Goal: Information Seeking & Learning: Learn about a topic

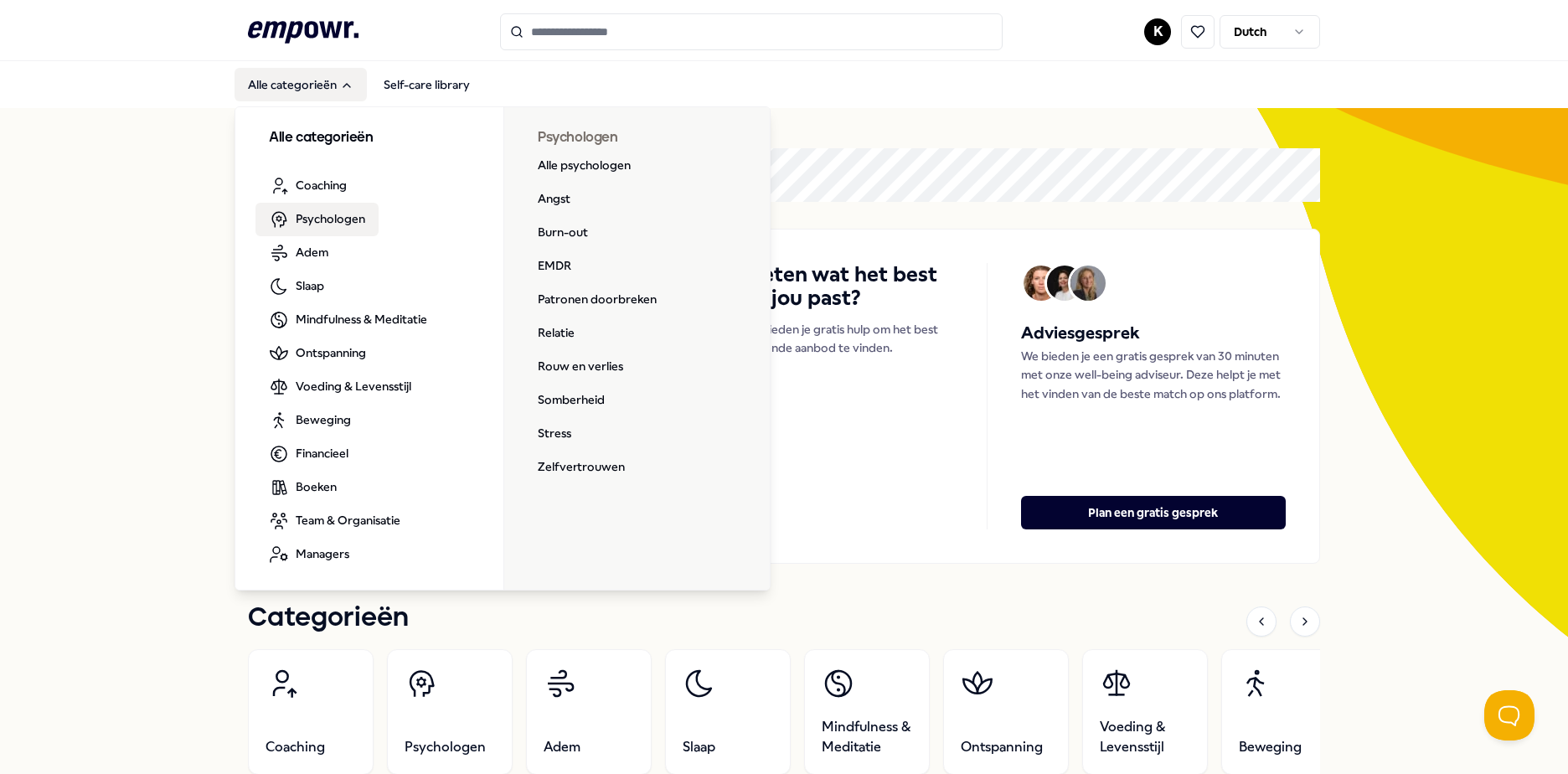
click at [318, 216] on span "Psychologen" at bounding box center [330, 219] width 69 height 18
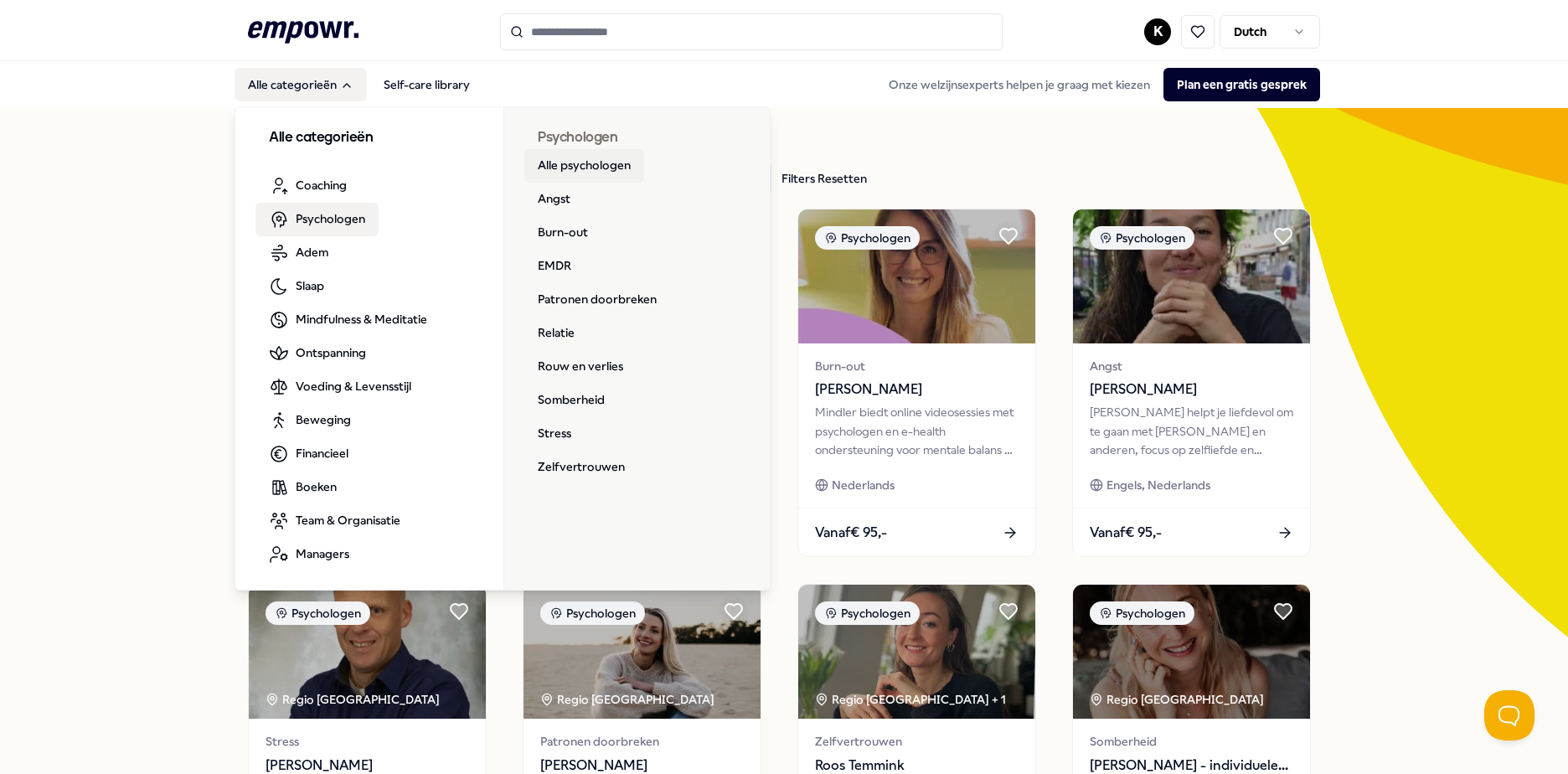
click at [563, 160] on link "Alle psychologen" at bounding box center [584, 166] width 120 height 33
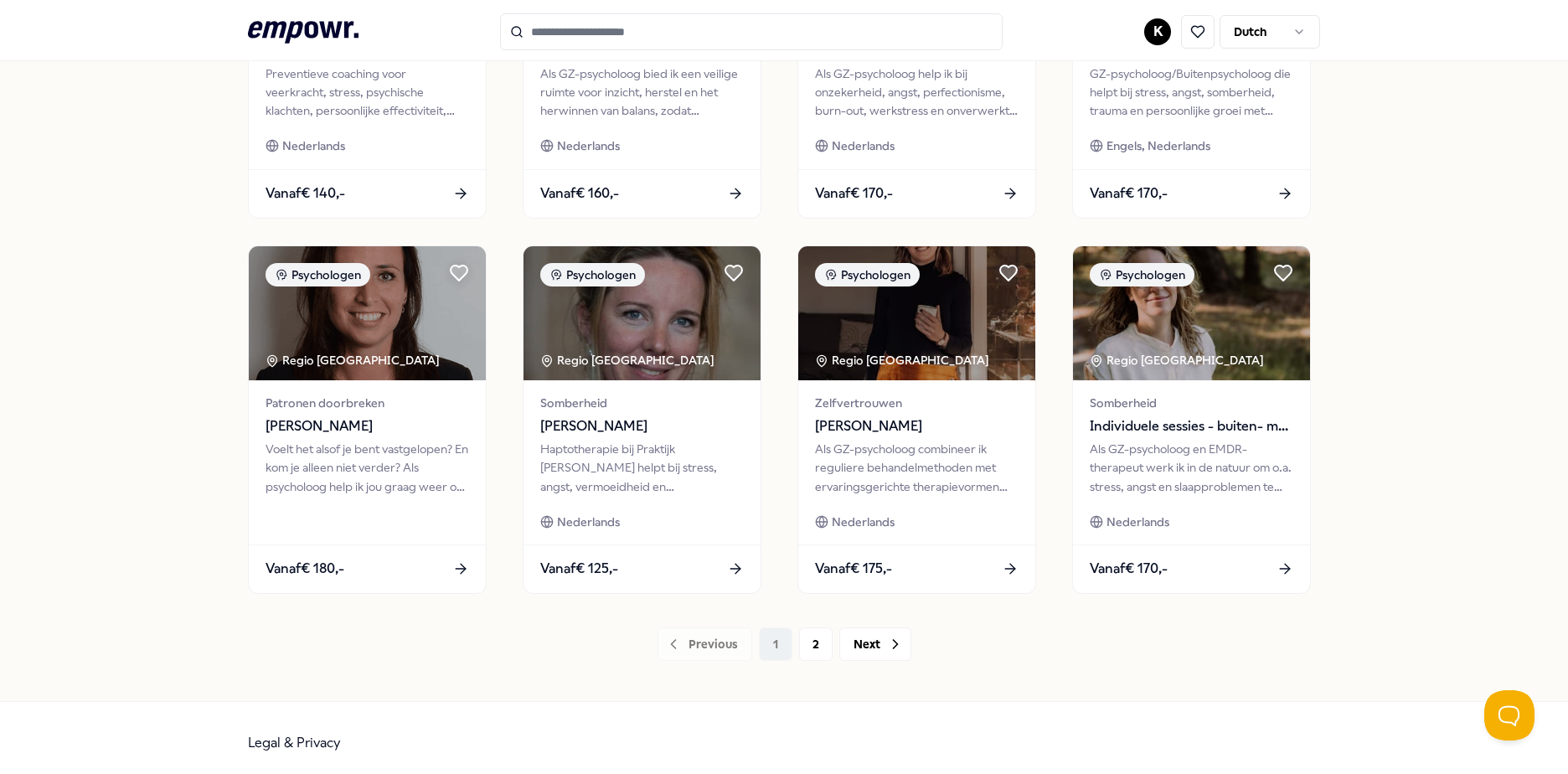
scroll to position [724, 0]
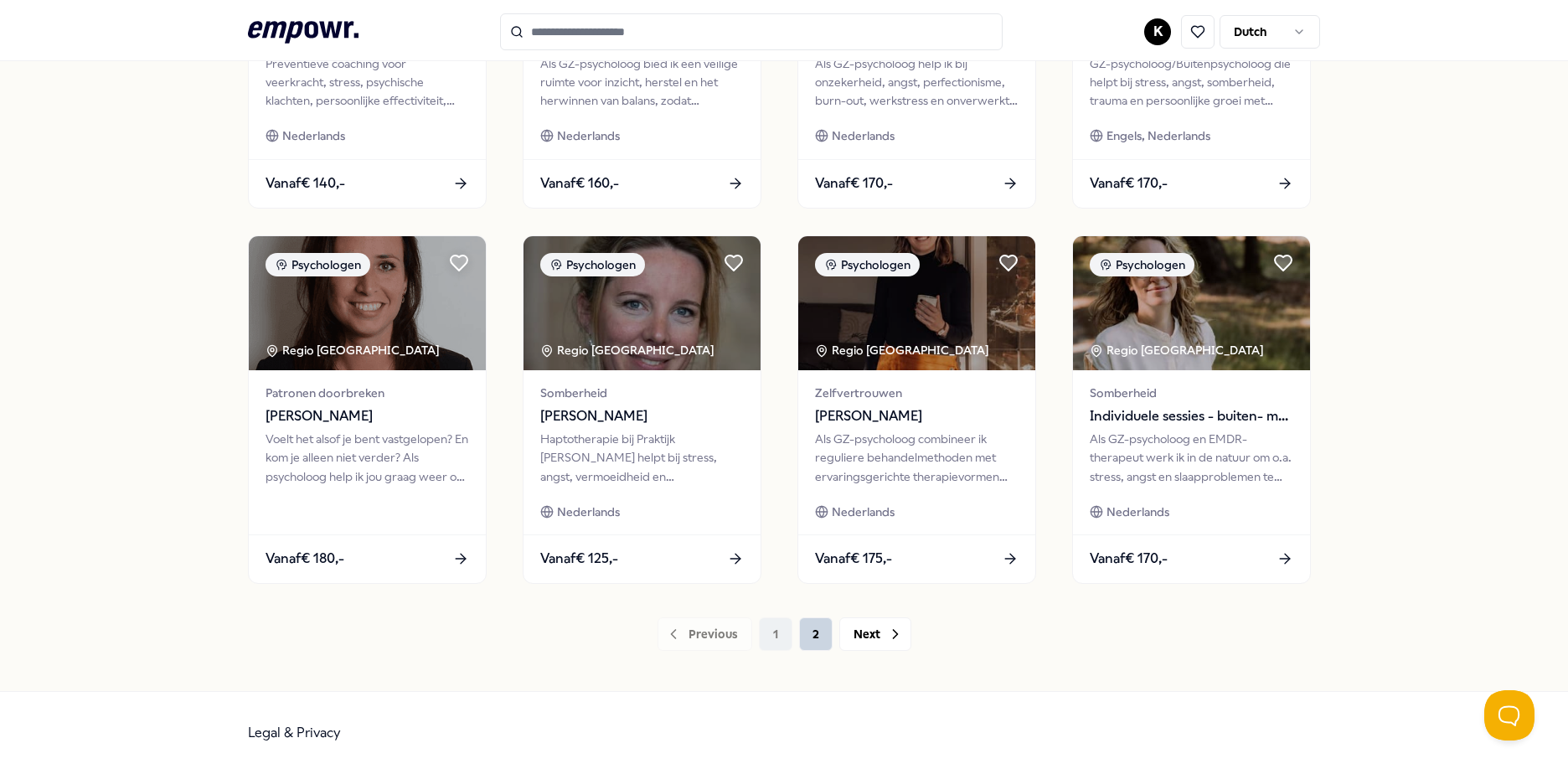
click at [813, 637] on button "2" at bounding box center [815, 634] width 33 height 33
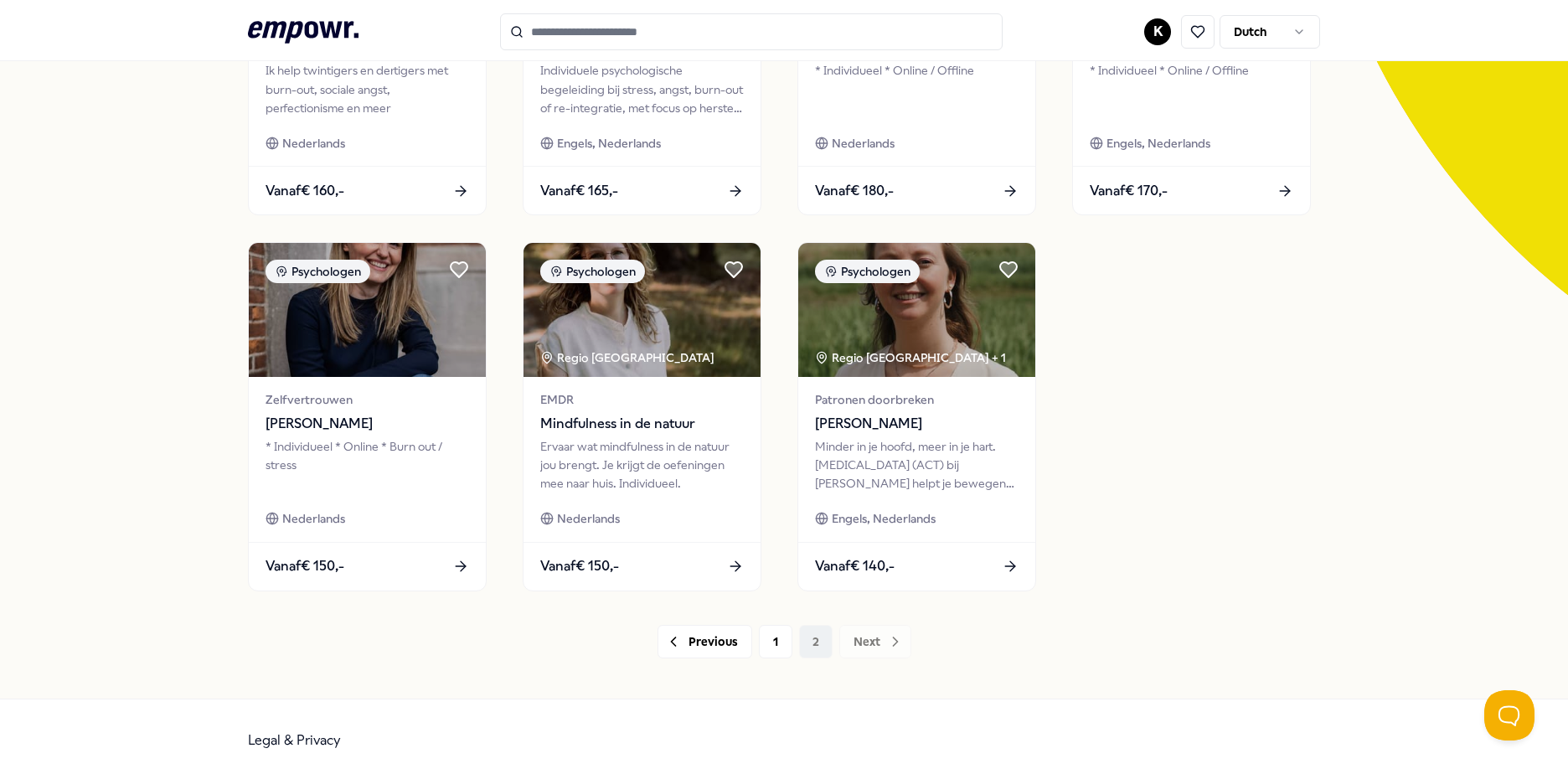
scroll to position [349, 0]
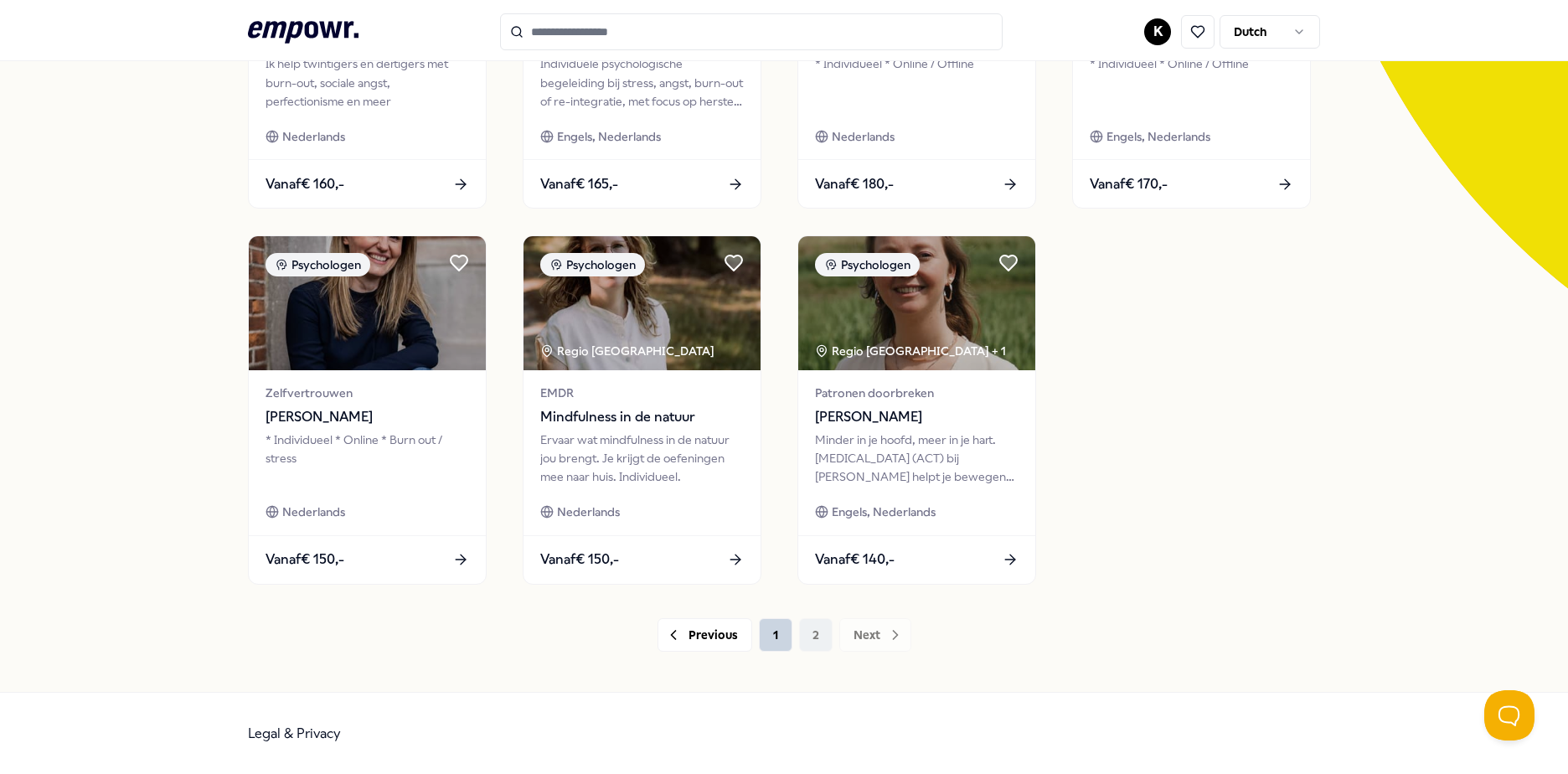
click at [770, 629] on button "1" at bounding box center [776, 635] width 33 height 33
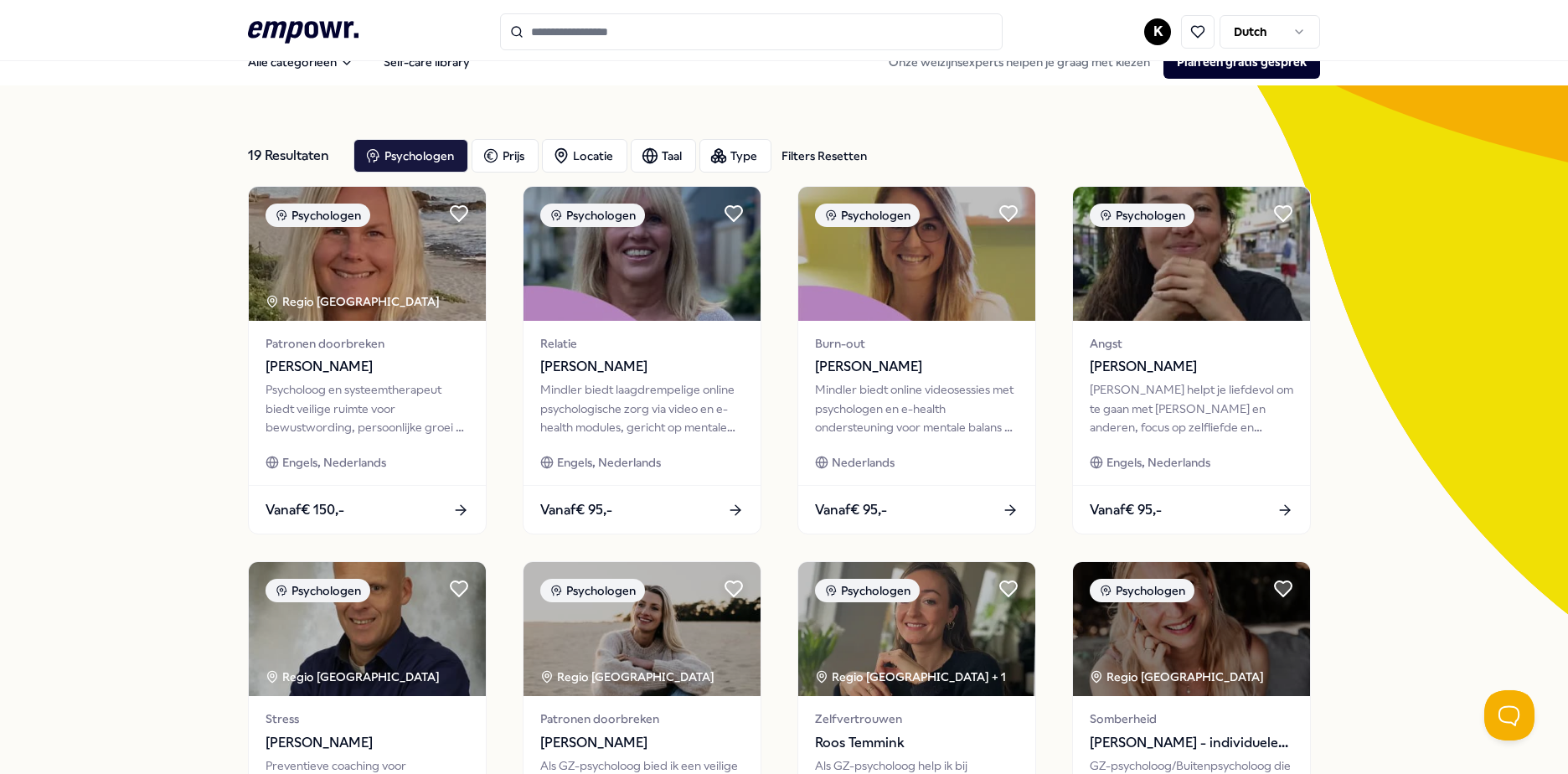
scroll to position [14, 0]
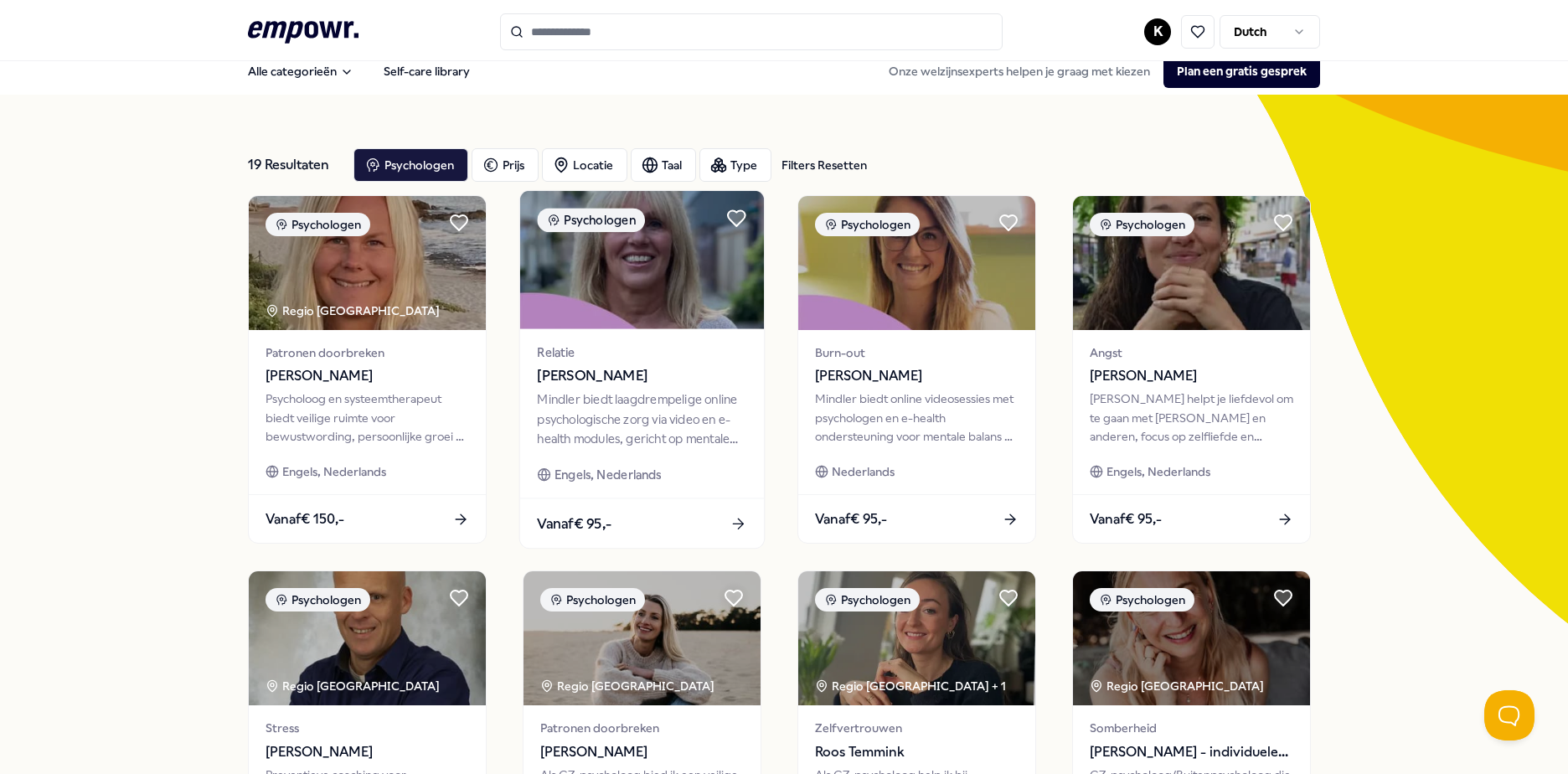
click at [654, 289] on img at bounding box center [642, 260] width 244 height 138
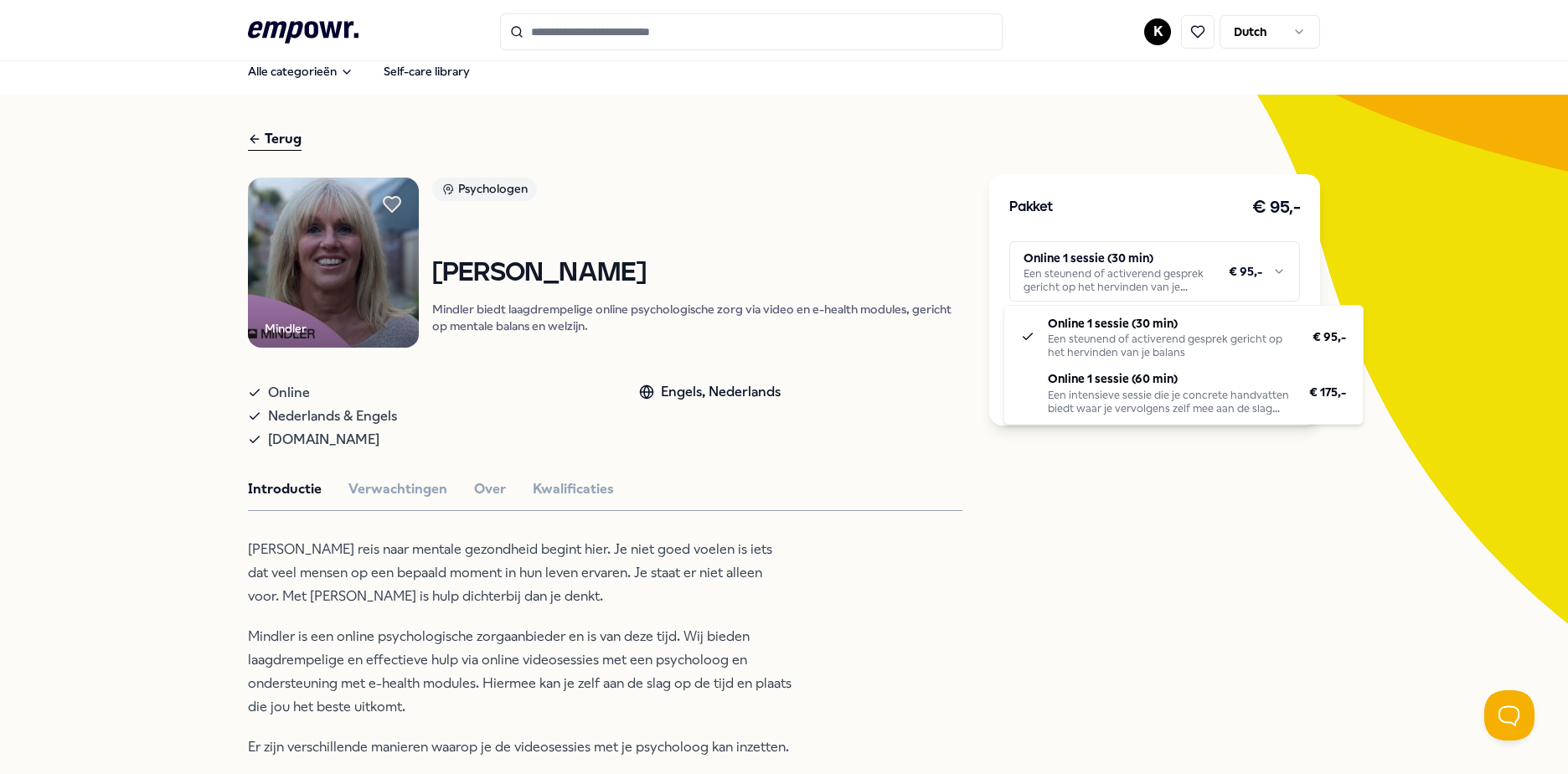
click at [1192, 272] on html ".empowr-logo_svg__cls-1{fill:#03032f} K Dutch Alle categorieën Self-care librar…" at bounding box center [784, 387] width 1568 height 774
click at [899, 608] on html ".empowr-logo_svg__cls-1{fill:#03032f} K Dutch Alle categorieën Self-care librar…" at bounding box center [784, 387] width 1568 height 774
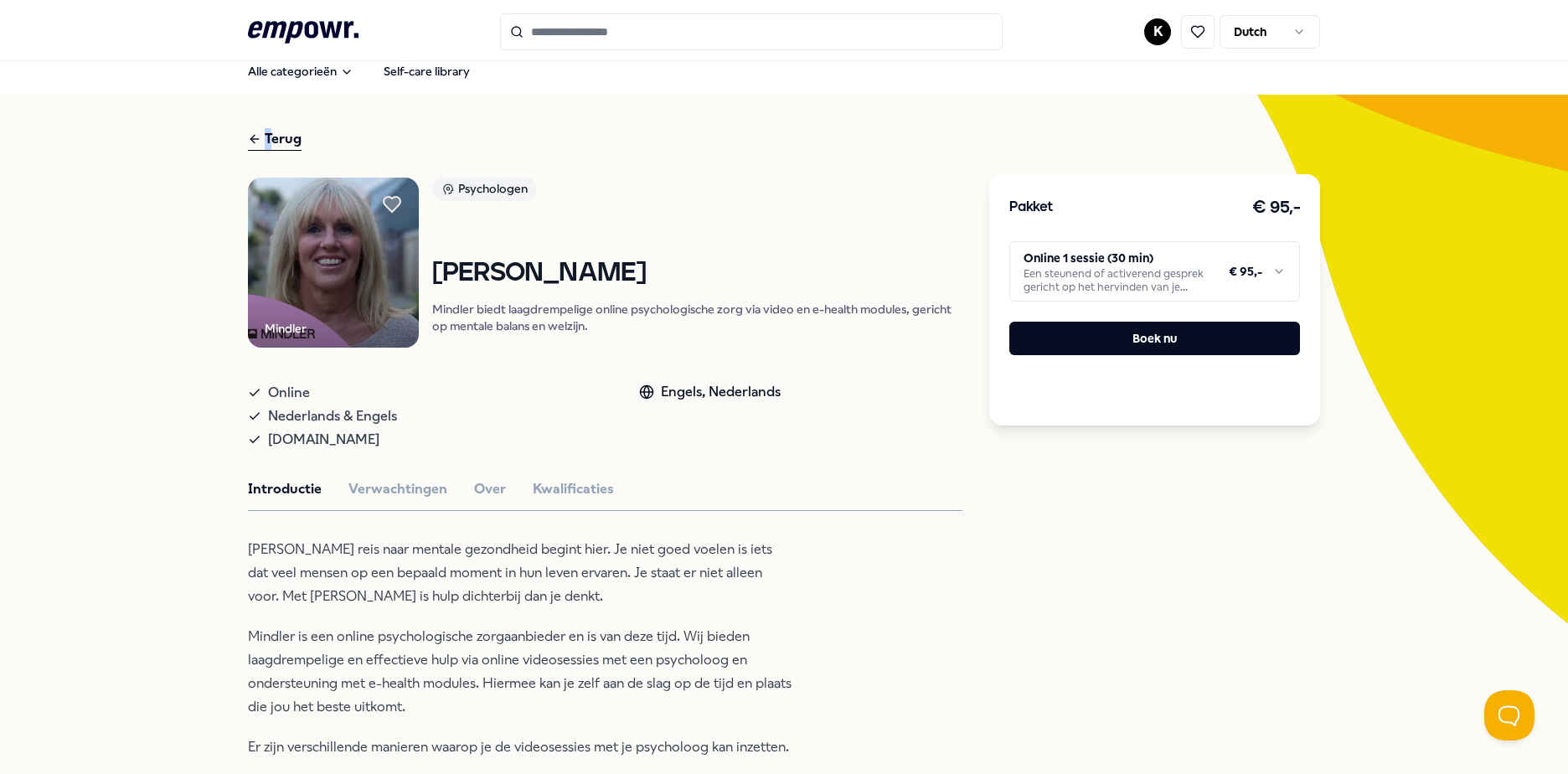
click at [263, 141] on div "Terug" at bounding box center [275, 139] width 53 height 23
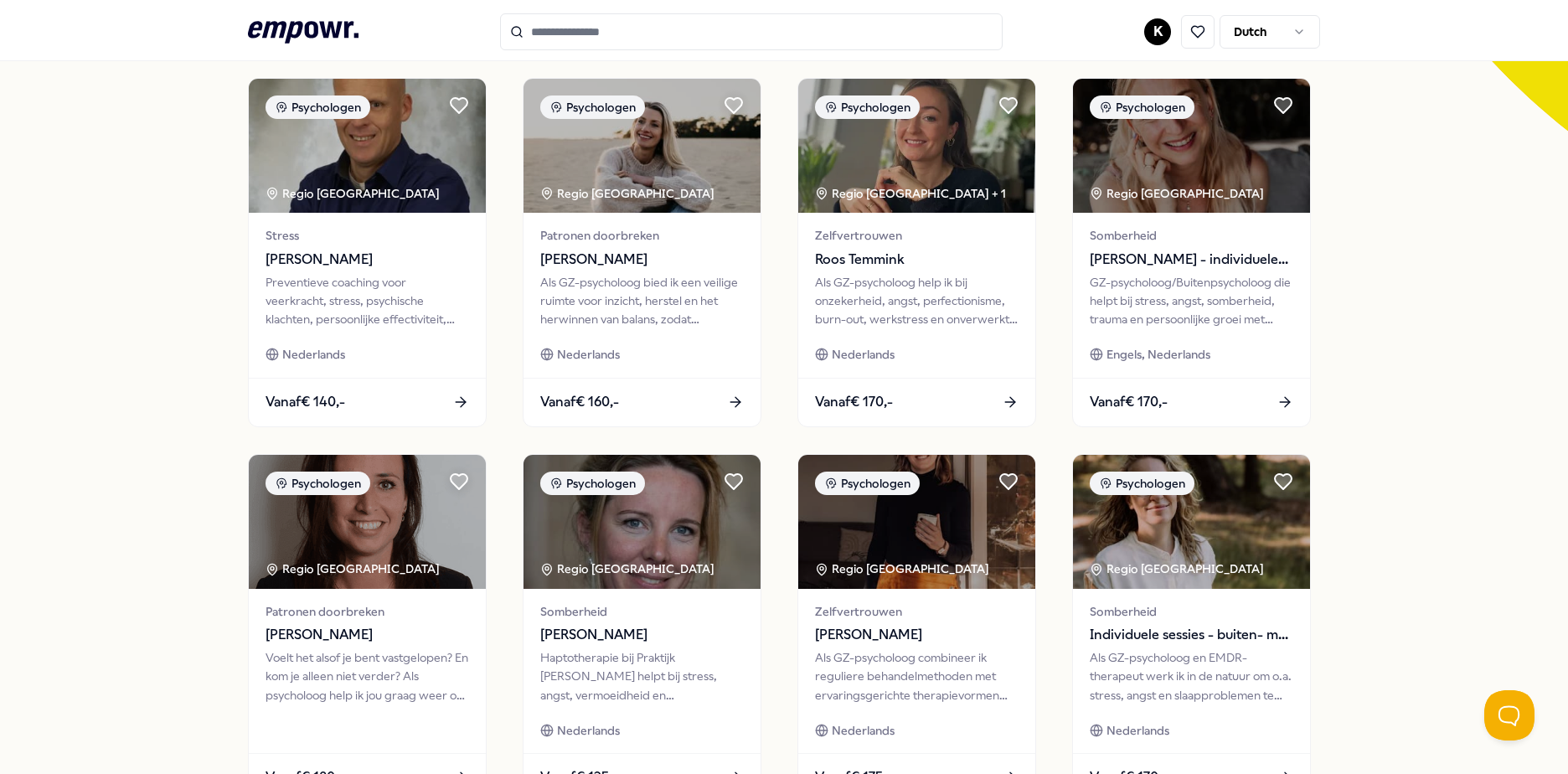
scroll to position [516, 0]
